Goal: Task Accomplishment & Management: Complete application form

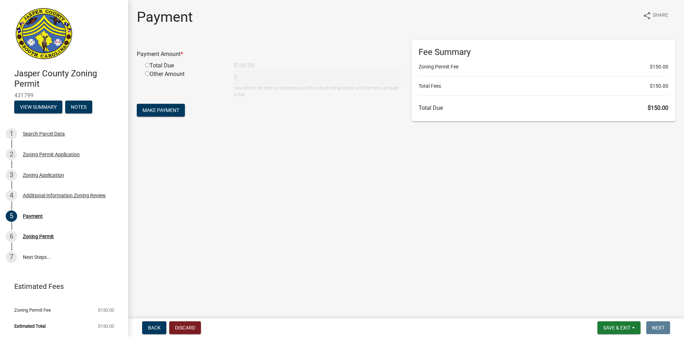
click at [495, 103] on div "Fee Summary Zoning Permit Fee $150.00 Total Fees $150.00 Total Due $150.00" at bounding box center [544, 80] width 264 height 81
click at [148, 64] on input "radio" at bounding box center [147, 65] width 5 height 5
radio input "true"
type input "150"
click at [171, 112] on span "Make Payment" at bounding box center [161, 110] width 37 height 6
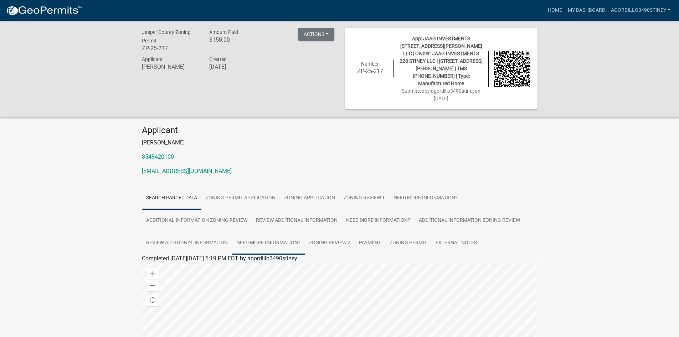
scroll to position [160, 0]
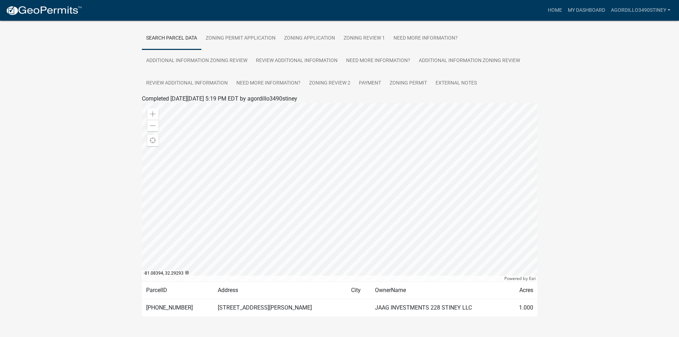
click at [371, 299] on td "JAAG INVESTMENTS 228 STINEY LLC" at bounding box center [439, 307] width 137 height 17
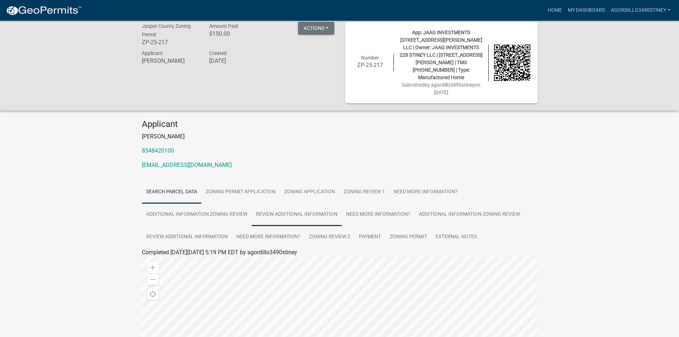
scroll to position [0, 0]
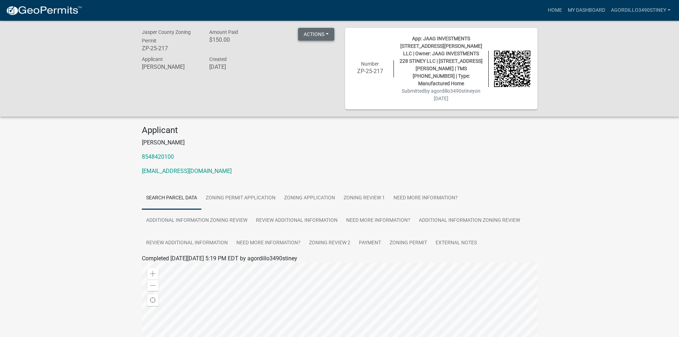
click at [305, 38] on button "Actions" at bounding box center [316, 34] width 36 height 13
click at [313, 70] on link "Printer Friendly" at bounding box center [326, 69] width 57 height 17
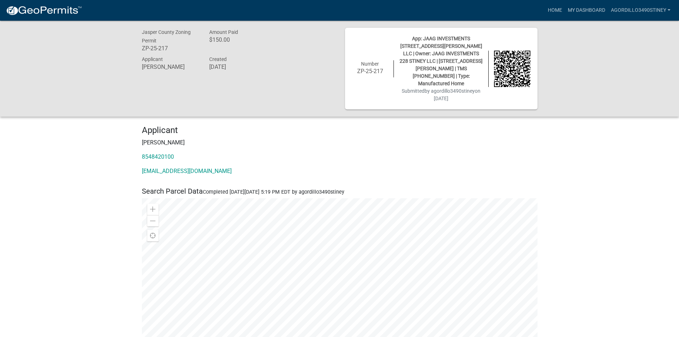
click at [537, 164] on div "Applicant [PERSON_NAME] 8548420100 [EMAIL_ADDRESS][DOMAIN_NAME]" at bounding box center [339, 153] width 406 height 56
